Goal: Communication & Community: Answer question/provide support

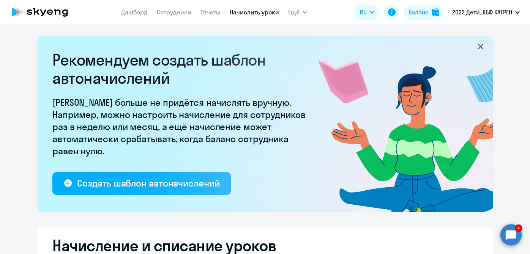
select select "50"
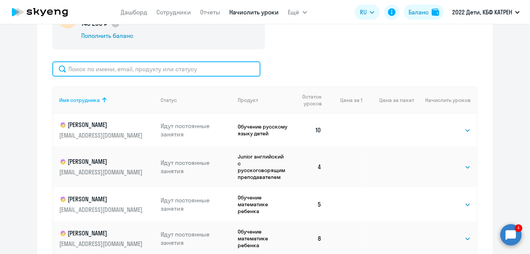
click at [137, 67] on input "text" at bounding box center [156, 69] width 208 height 15
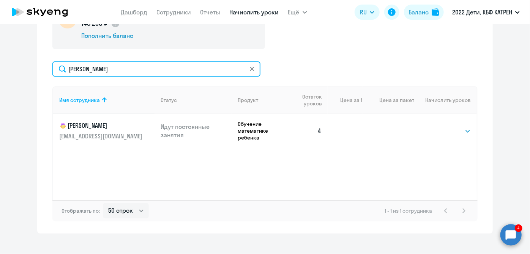
type input "[PERSON_NAME]"
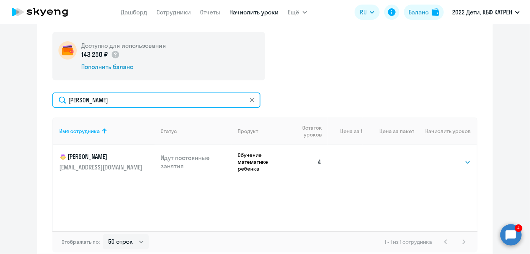
scroll to position [236, 0]
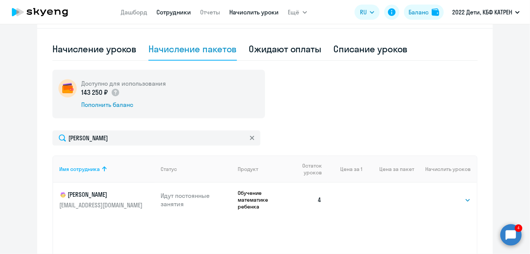
click at [173, 14] on link "Сотрудники" at bounding box center [174, 12] width 35 height 8
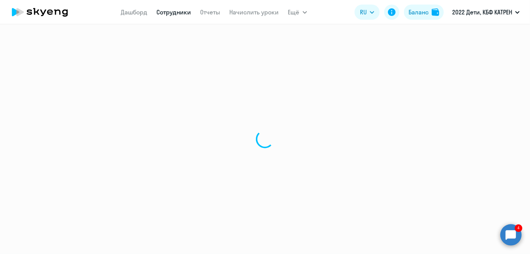
select select "30"
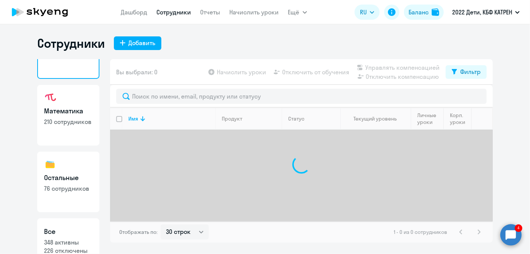
scroll to position [66, 0]
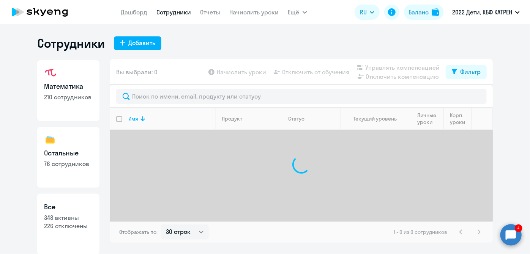
click at [74, 213] on link "Все 348 активны 226 отключены" at bounding box center [68, 224] width 62 height 61
select select "30"
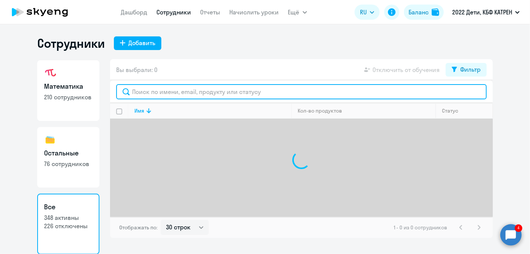
click at [159, 93] on input "text" at bounding box center [301, 91] width 371 height 15
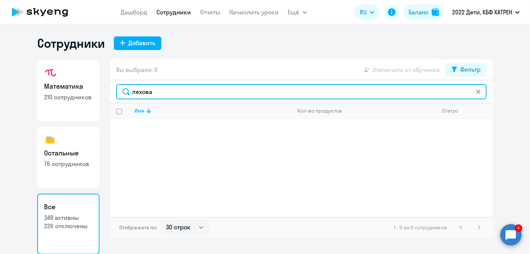
type input "ляхова"
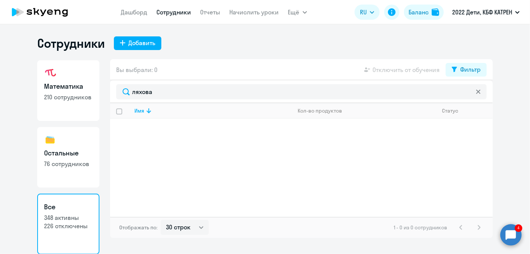
click at [514, 240] on circle at bounding box center [510, 234] width 21 height 21
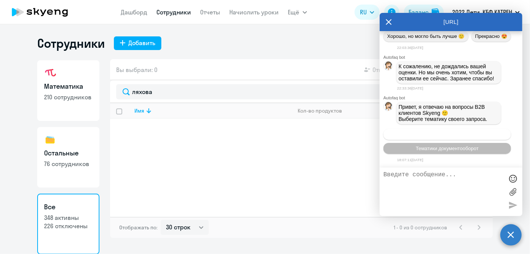
click at [443, 135] on span "Операционное сопровождение" at bounding box center [447, 135] width 71 height 6
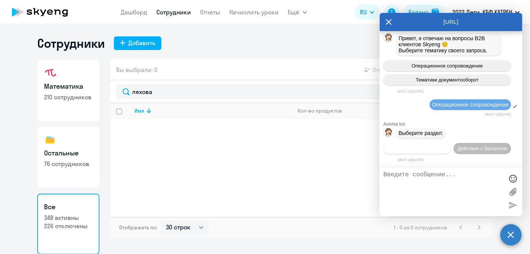
scroll to position [108617, 0]
click at [426, 148] on span "Действия по сотрудникам" at bounding box center [417, 149] width 59 height 6
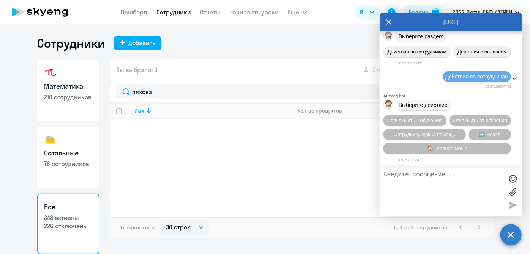
scroll to position [108730, 0]
click at [416, 135] on span "Сотруднику нужна помощь" at bounding box center [425, 135] width 62 height 6
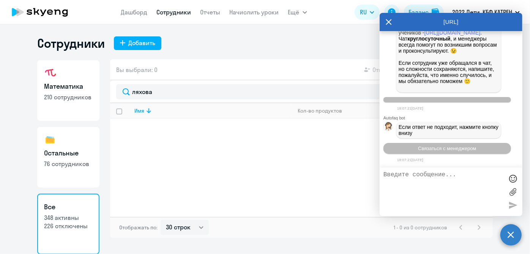
scroll to position [108993, 0]
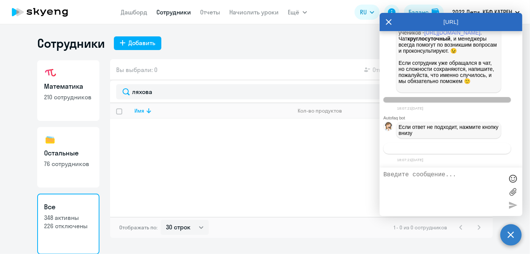
click at [414, 150] on button "Связаться с менеджером" at bounding box center [448, 148] width 128 height 11
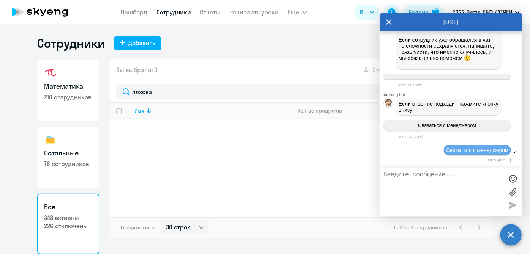
scroll to position [109016, 0]
click at [415, 180] on textarea at bounding box center [444, 192] width 120 height 41
paste textarea "42469354 [PERSON_NAME]"
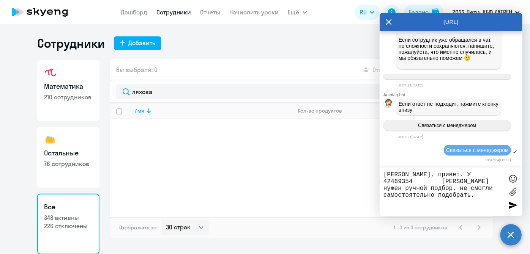
paste textarea "42469354 [PERSON_NAME]"
paste textarea "[DATE] можно с утра, пока она по [DATE] не учится. В другие будни с 16.30-19, п…"
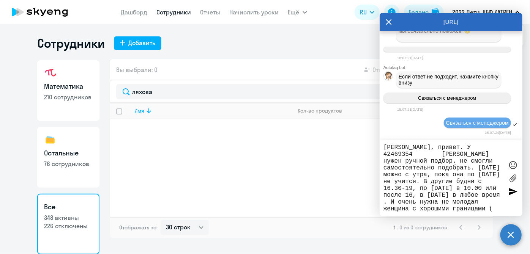
scroll to position [14, 0]
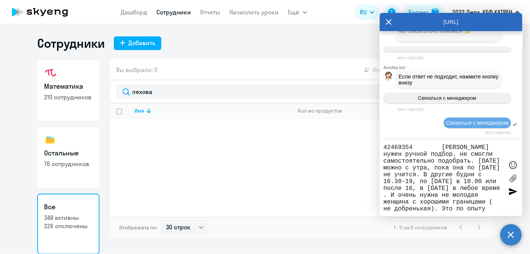
type textarea "[PERSON_NAME], привет. У 42469354 [PERSON_NAME] нужен ручной подбор. не смогли …"
click at [513, 191] on div at bounding box center [512, 191] width 11 height 11
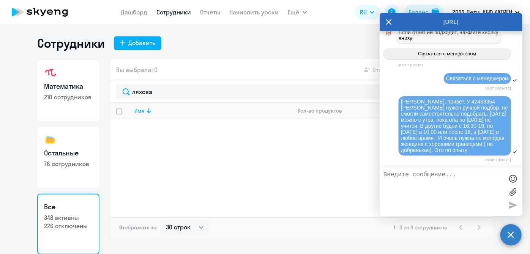
scroll to position [109094, 0]
drag, startPoint x: 434, startPoint y: 95, endPoint x: 495, endPoint y: 151, distance: 82.8
click at [495, 151] on div "[PERSON_NAME], привет. У 42469354 [PERSON_NAME] нужен ручной подбор. не смогли …" at bounding box center [455, 126] width 108 height 55
copy span "У 42469354 [PERSON_NAME] ручной подбор. не смогли самостоятельно подобрать. [DA…"
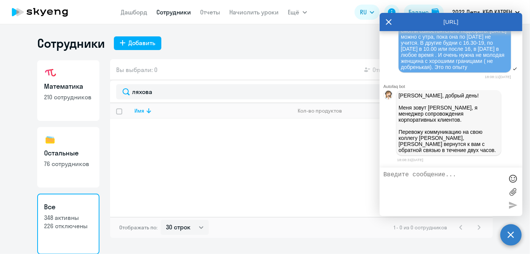
scroll to position [109177, 0]
click at [443, 190] on textarea at bounding box center [444, 192] width 120 height 41
type textarea "[PERSON_NAME]"
paste textarea "17475284 [PERSON_NAME]"
type textarea "[PERSON_NAME], добавь, пожалуйста, второй предмет [DEMOGRAPHIC_DATA] У 17475284…"
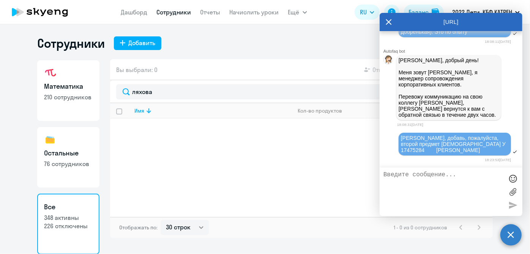
scroll to position [109212, 0]
type textarea "и"
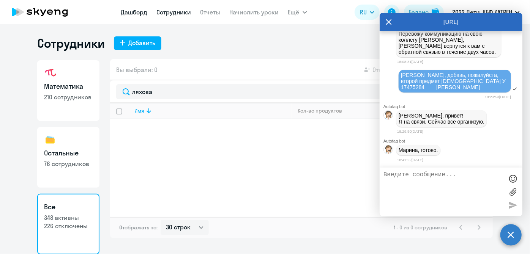
scroll to position [109276, 0]
click at [426, 185] on textarea at bounding box center [444, 192] width 120 height 41
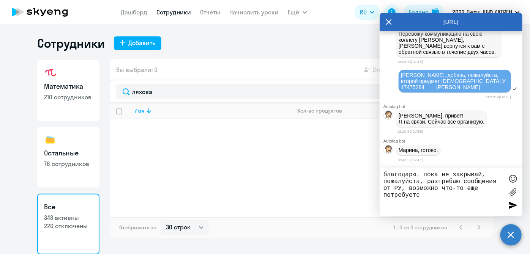
type textarea "благодарю. пока не закрывай, пожалуйста, разгребаю сообщения от РУ, возможно чт…"
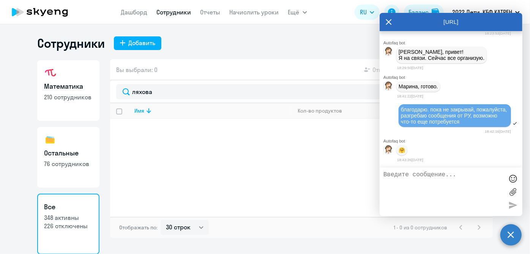
scroll to position [109342, 0]
paste textarea "40461990 [PERSON_NAME]"
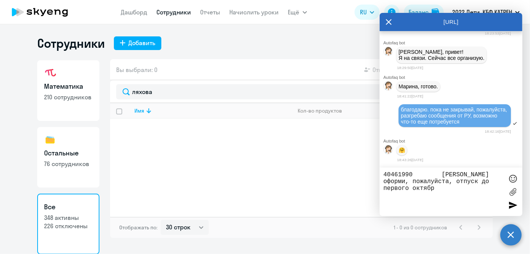
type textarea "40461990 [PERSON_NAME] оформи, пожалуйста, отпуск до первого октября"
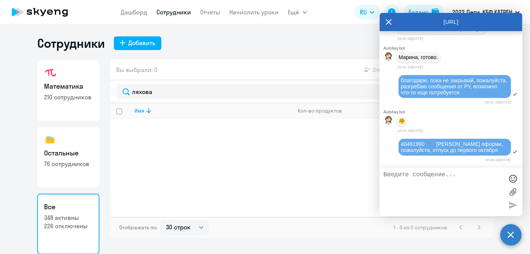
scroll to position [109377, 0]
